Goal: Check status: Check status

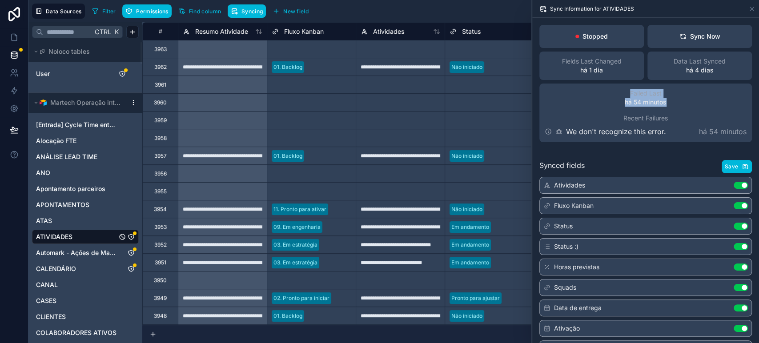
drag, startPoint x: 622, startPoint y: 91, endPoint x: 541, endPoint y: 59, distance: 87.3
click at [672, 98] on div "Failed Last há 54 minutos Recent Failures We don't recognize this error. há 54 …" at bounding box center [646, 113] width 213 height 59
